Goal: Book appointment/travel/reservation

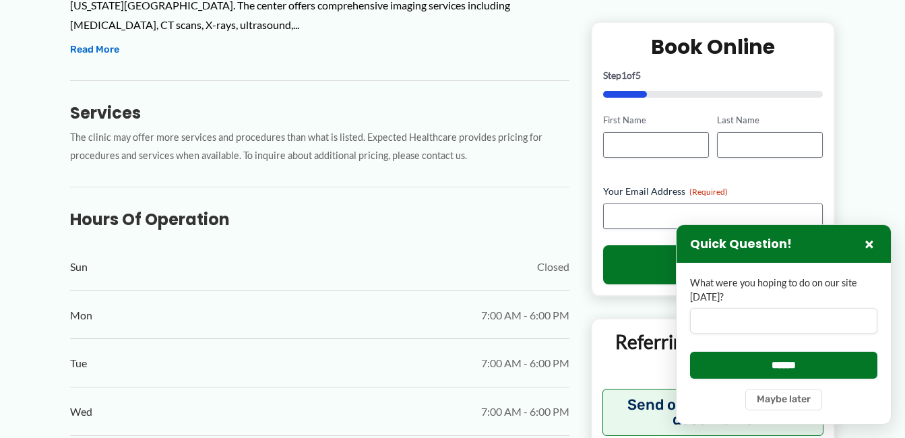
scroll to position [606, 0]
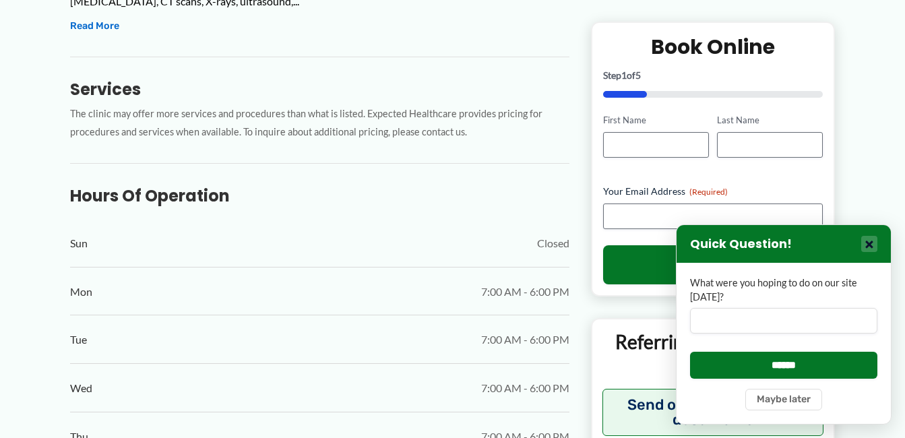
click at [864, 242] on button "×" at bounding box center [869, 244] width 16 height 16
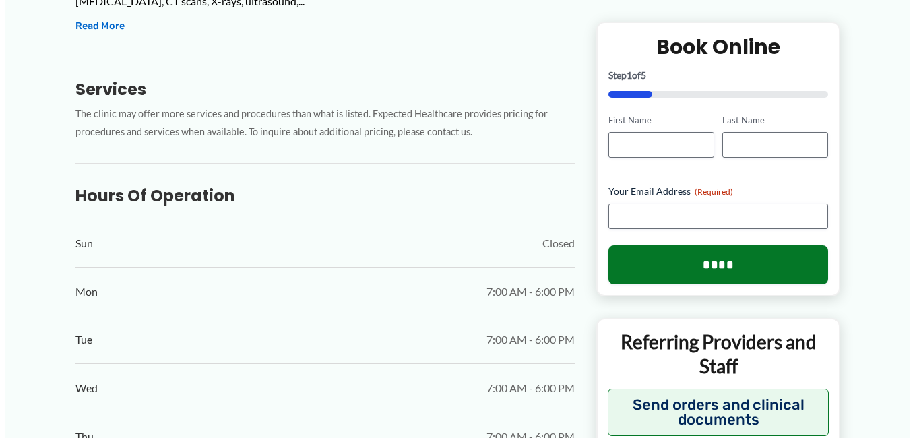
scroll to position [808, 0]
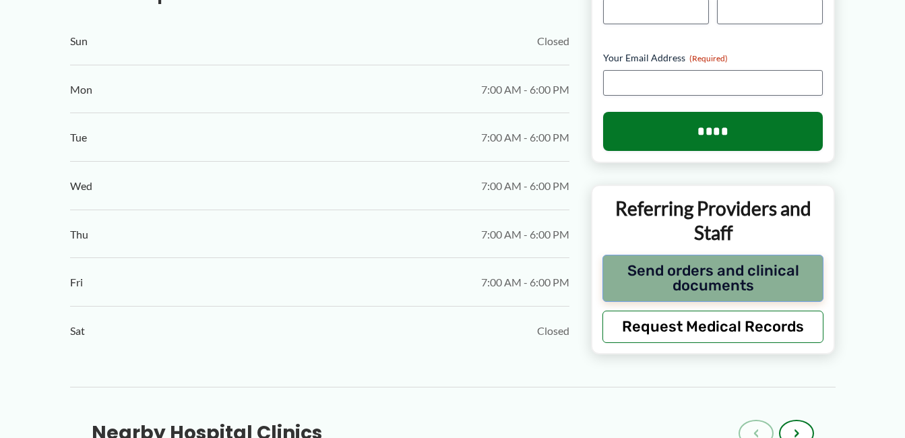
click at [768, 281] on button "Send orders and clinical documents" at bounding box center [713, 278] width 222 height 47
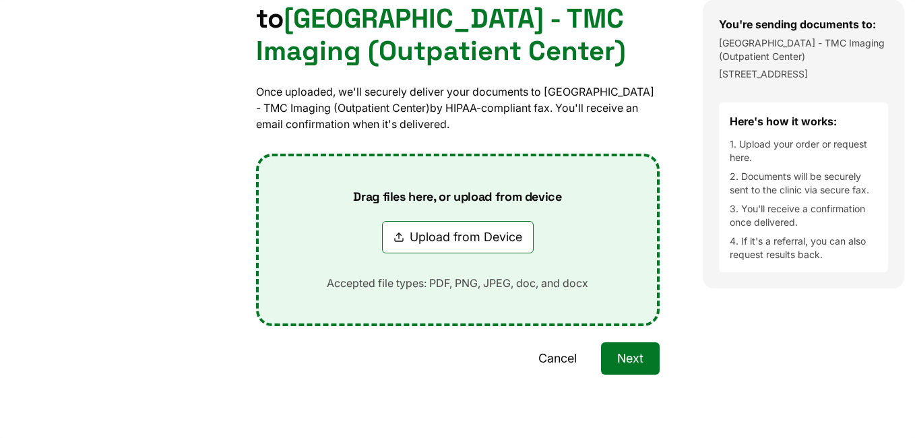
scroll to position [188, 0]
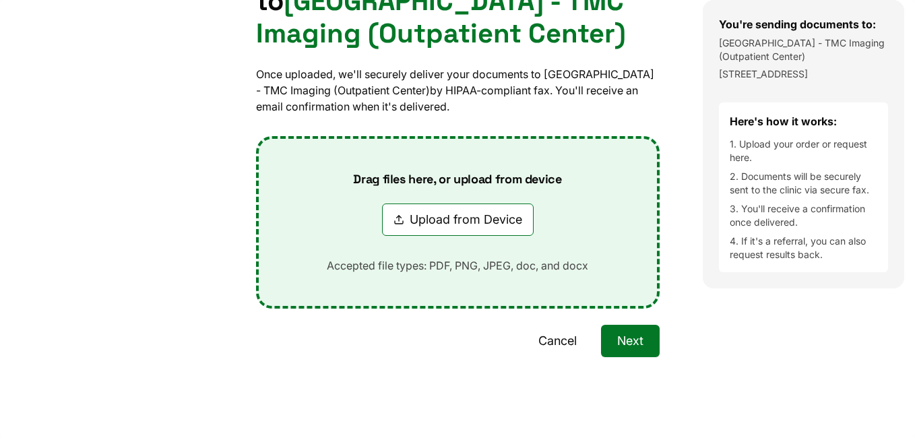
click at [504, 230] on button "Upload from Device" at bounding box center [458, 219] width 152 height 32
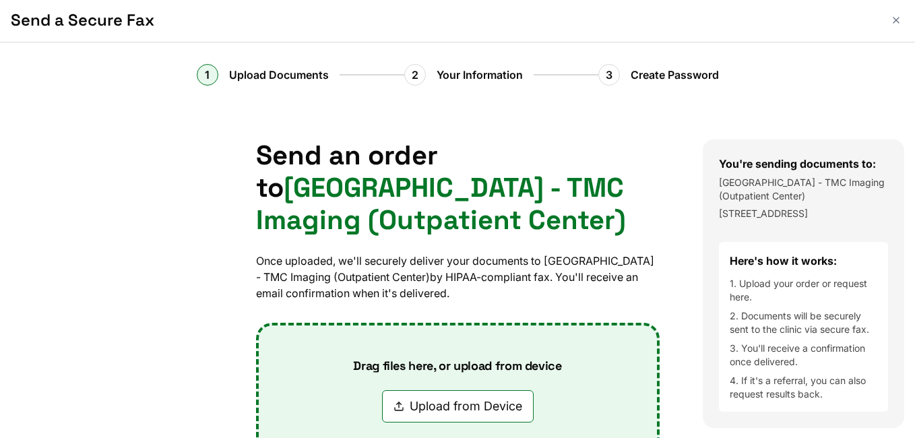
scroll to position [0, 0]
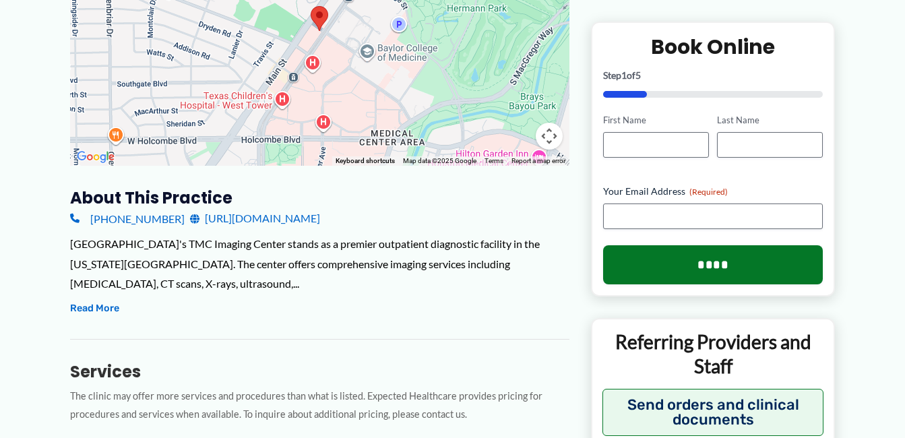
scroll to position [404, 0]
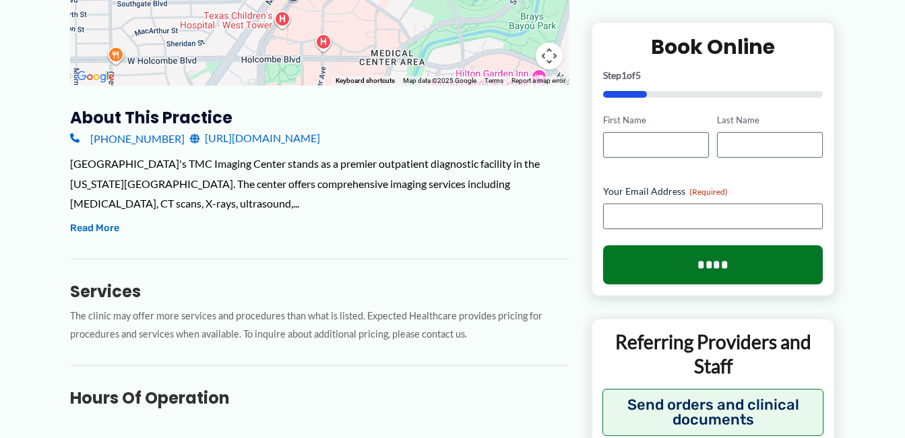
click at [320, 140] on link "[URL][DOMAIN_NAME]" at bounding box center [255, 138] width 130 height 20
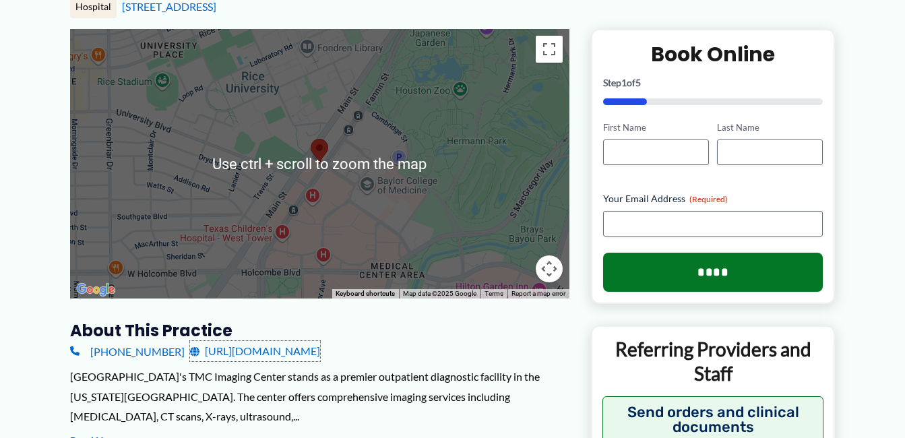
scroll to position [337, 0]
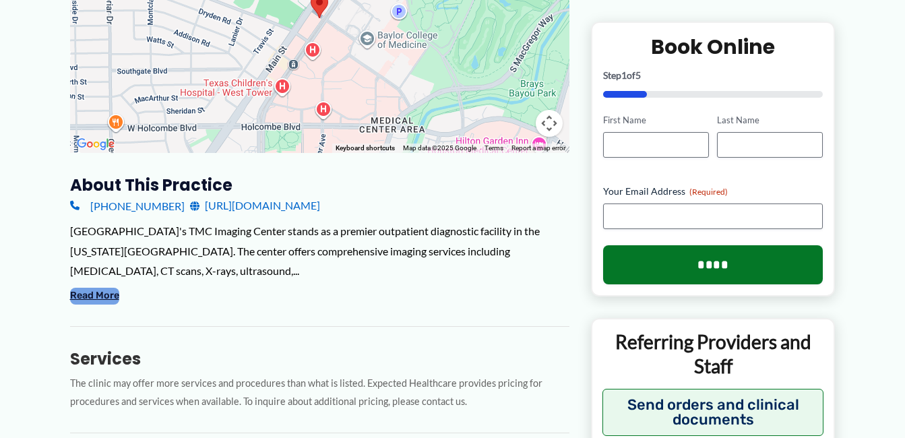
click at [100, 299] on button "Read More" at bounding box center [94, 296] width 49 height 16
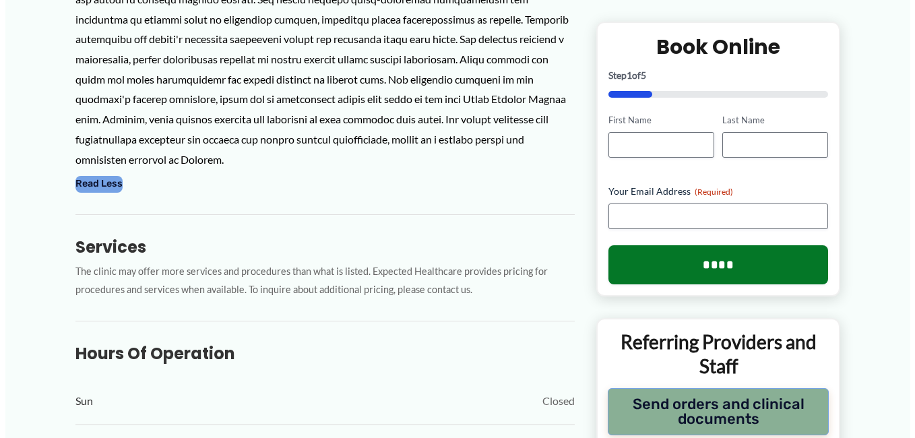
scroll to position [674, 0]
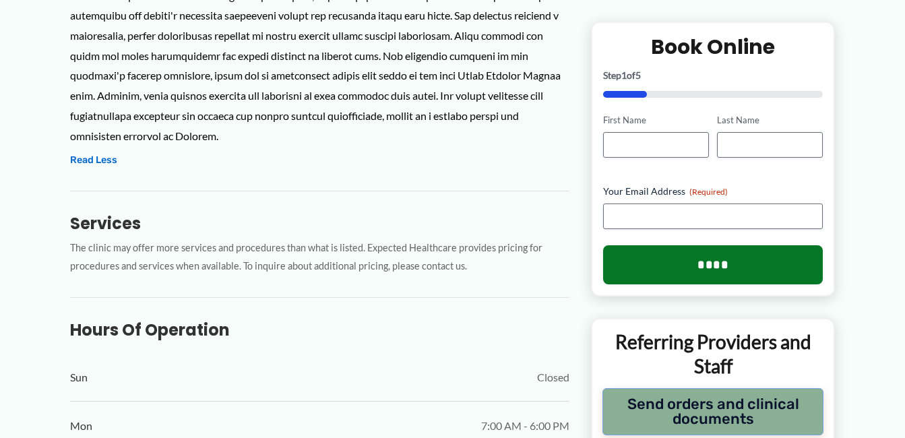
click at [781, 405] on button "Send orders and clinical documents" at bounding box center [713, 410] width 222 height 47
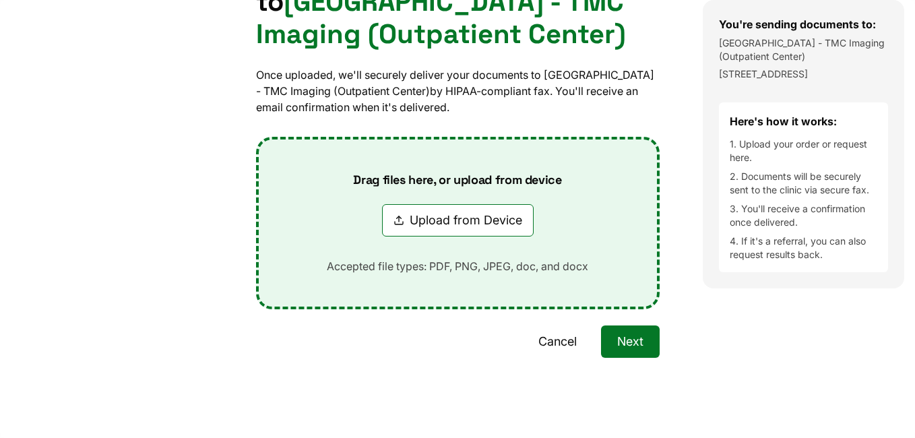
scroll to position [188, 0]
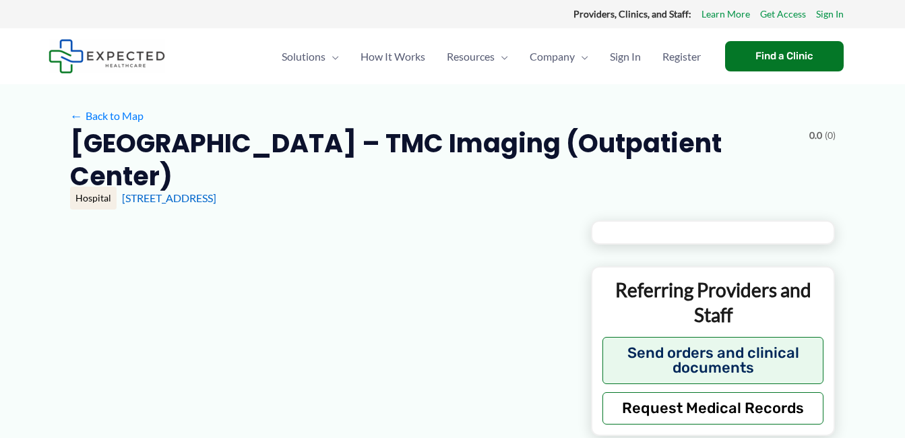
type input "**********"
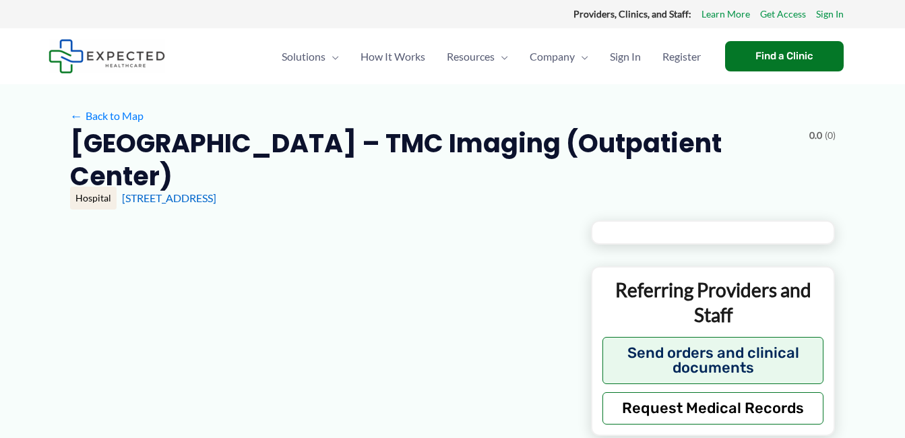
type input "**********"
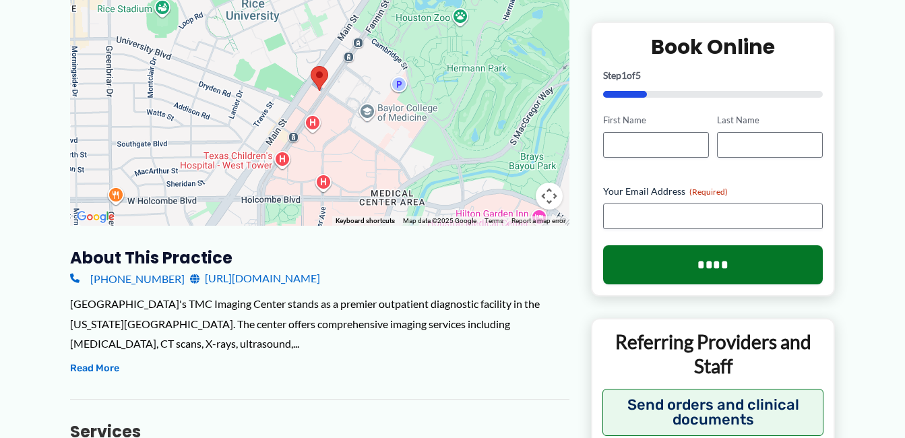
scroll to position [263, 0]
